Goal: Participate in discussion

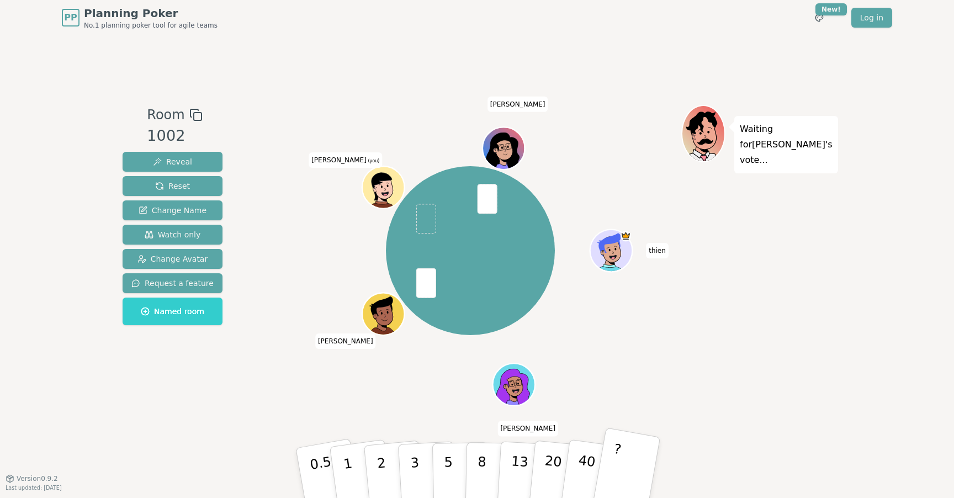
click at [619, 462] on button "?" at bounding box center [626, 472] width 69 height 91
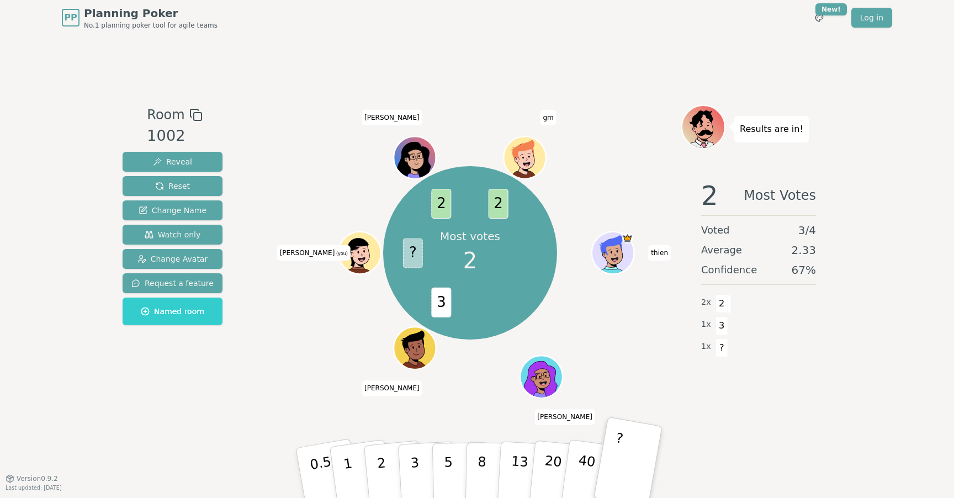
click at [314, 124] on div at bounding box center [470, 115] width 423 height 20
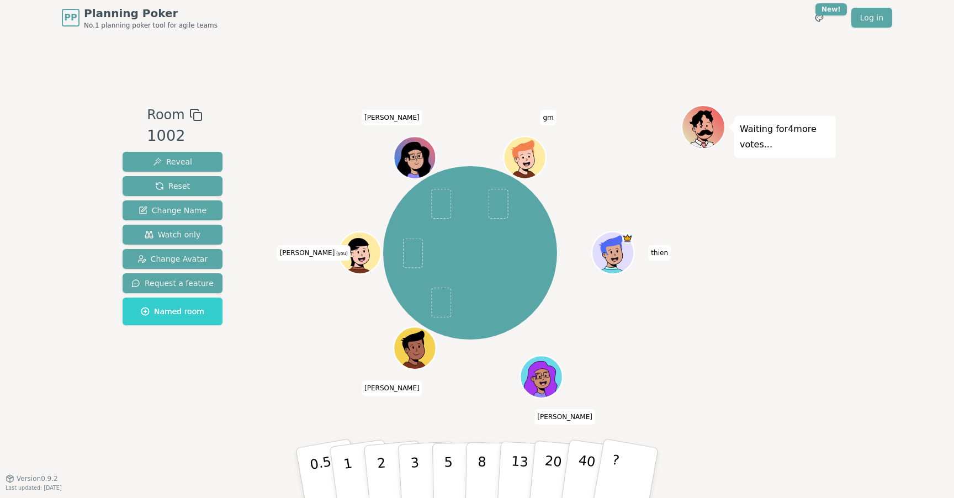
click at [307, 307] on div "[PERSON_NAME] [PERSON_NAME] (you) [PERSON_NAME]" at bounding box center [470, 253] width 423 height 256
click at [421, 458] on button "3" at bounding box center [428, 473] width 60 height 86
click at [732, 362] on div "Waiting for 2 more votes..." at bounding box center [759, 257] width 155 height 304
click at [742, 337] on div "Waiting for gm 's vote..." at bounding box center [759, 257] width 155 height 304
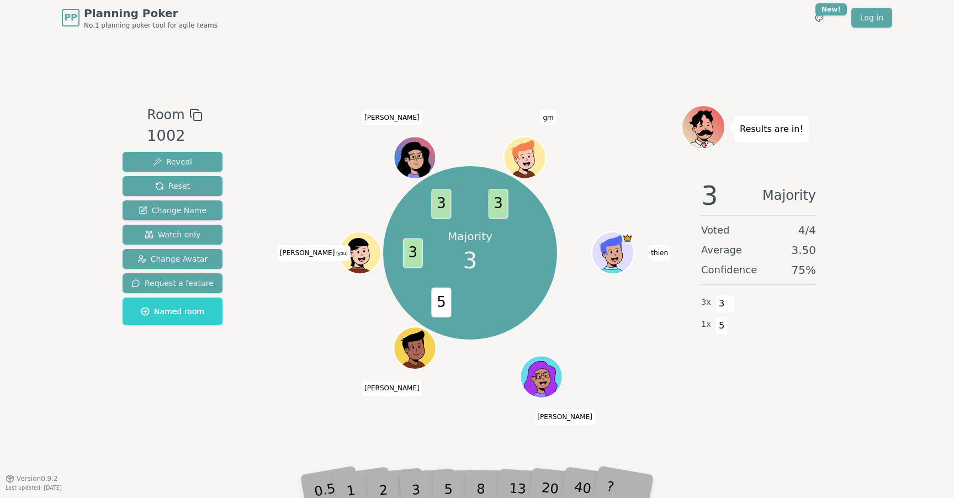
click at [826, 384] on div "3 Majority Voted 4 / 4 Average 3.50 Confidence 75 % 3 x 3 1 x 5" at bounding box center [759, 281] width 155 height 221
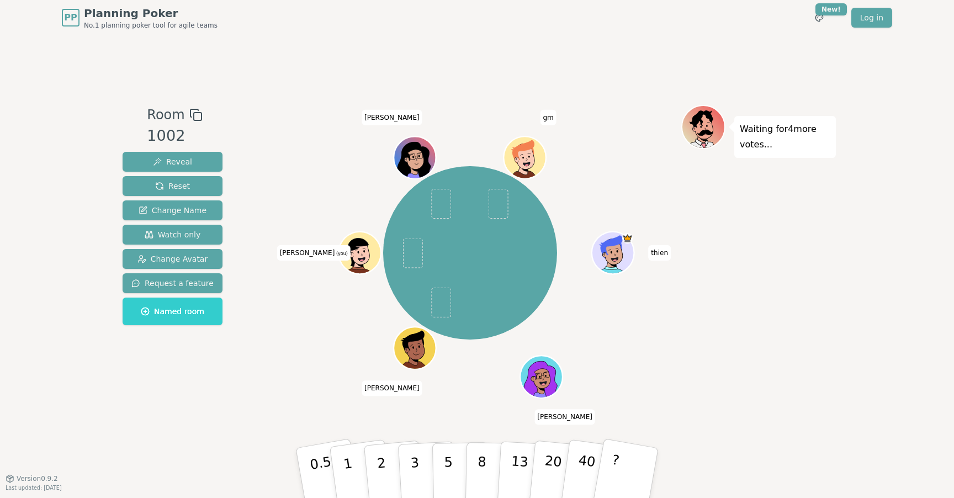
click at [833, 366] on div "Waiting for 4 more votes..." at bounding box center [759, 257] width 155 height 304
click at [289, 377] on div "[PERSON_NAME] [PERSON_NAME] (you) [PERSON_NAME]" at bounding box center [470, 253] width 423 height 256
click at [683, 346] on div "Waiting for 2 more votes..." at bounding box center [759, 257] width 155 height 304
